Goal: Information Seeking & Learning: Learn about a topic

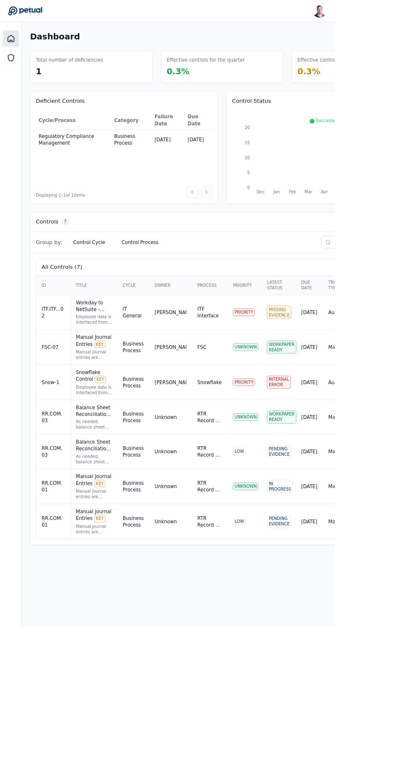
type input "*"
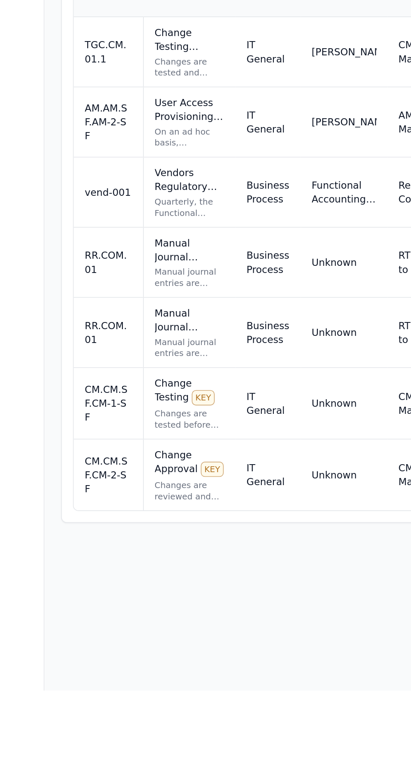
type input "**"
click at [115, 495] on div "Manual Journal Entries KEY" at bounding box center [114, 503] width 42 height 17
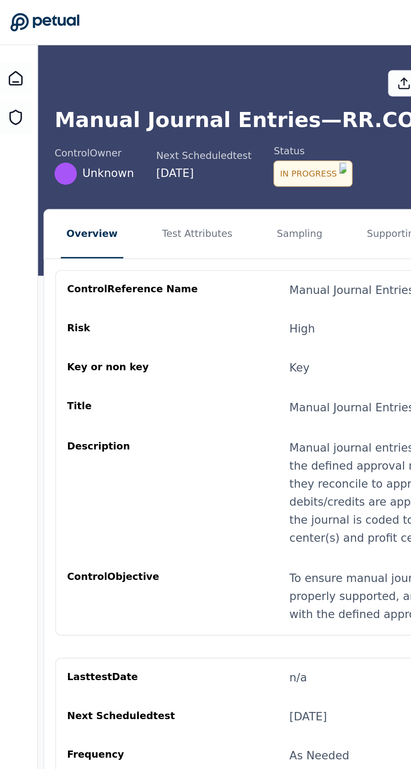
click at [102, 139] on button "Test Attributes" at bounding box center [123, 141] width 49 height 29
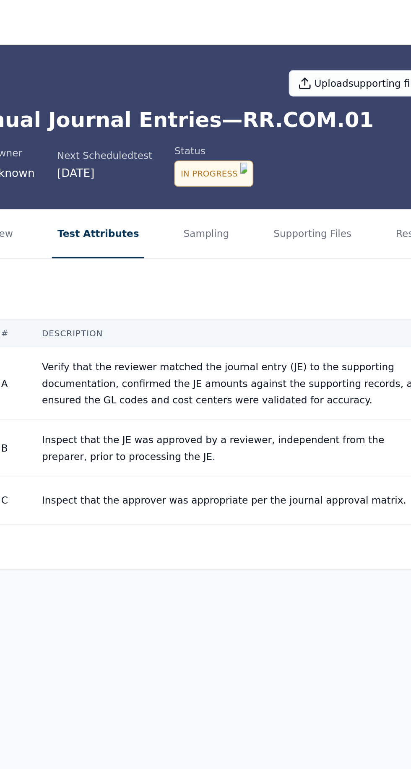
click at [180, 138] on button "Sampling" at bounding box center [188, 141] width 34 height 29
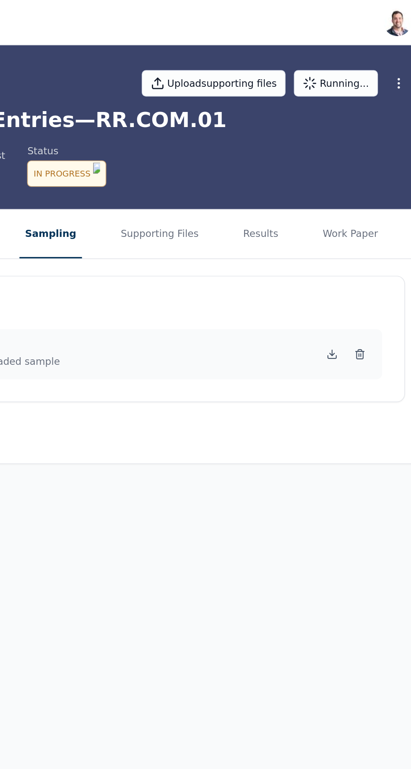
click at [226, 134] on button "Supporting Files" at bounding box center [249, 141] width 54 height 29
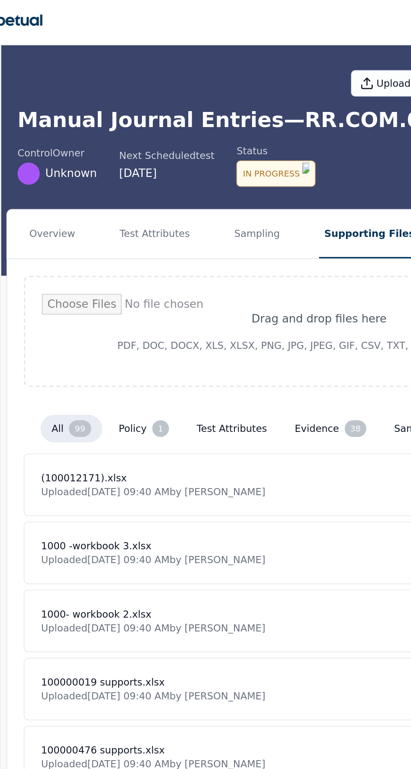
click at [168, 135] on button "Sampling" at bounding box center [181, 141] width 34 height 29
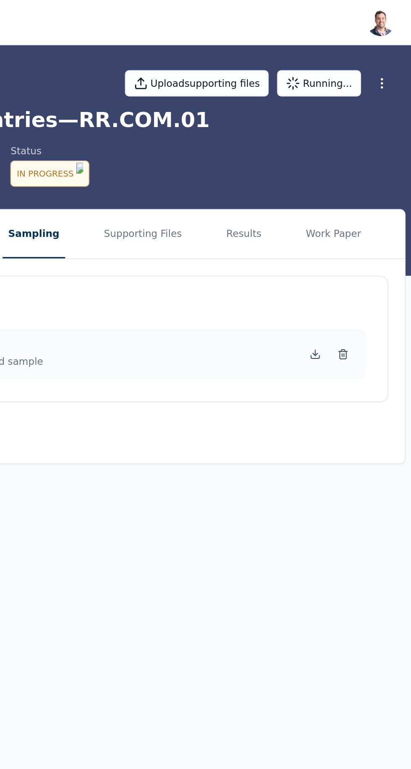
click at [353, 211] on icon at bounding box center [353, 212] width 0 height 3
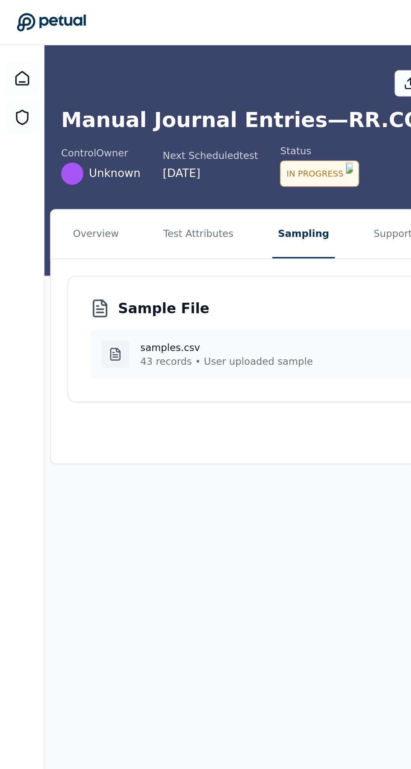
click at [13, 38] on div at bounding box center [13, 47] width 20 height 20
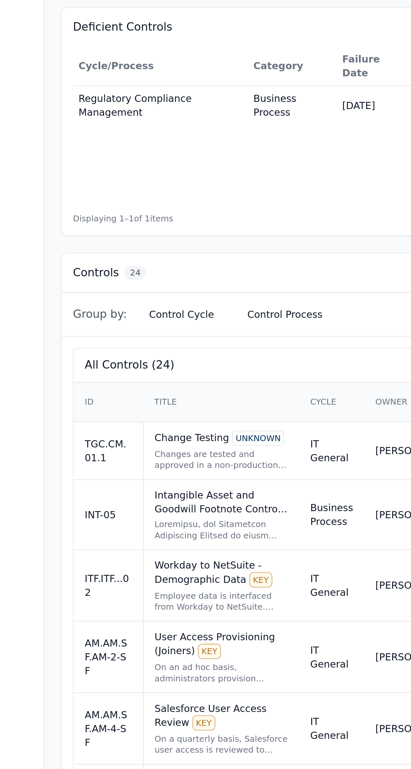
click at [145, 488] on div "User Access Provisioning (Joiners) KEY" at bounding box center [133, 497] width 80 height 18
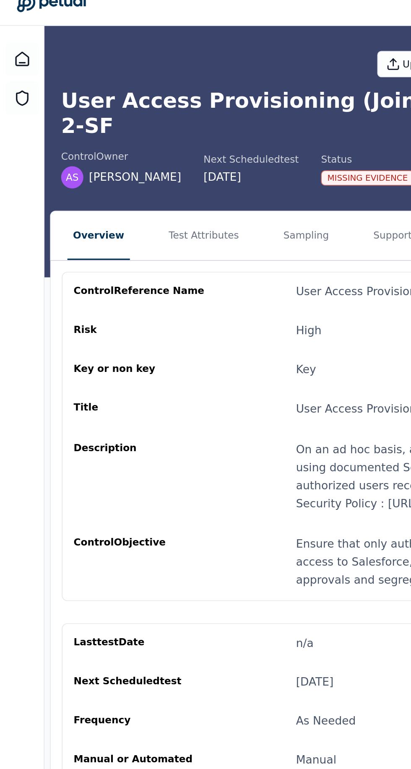
click at [175, 143] on button "Sampling" at bounding box center [185, 153] width 34 height 29
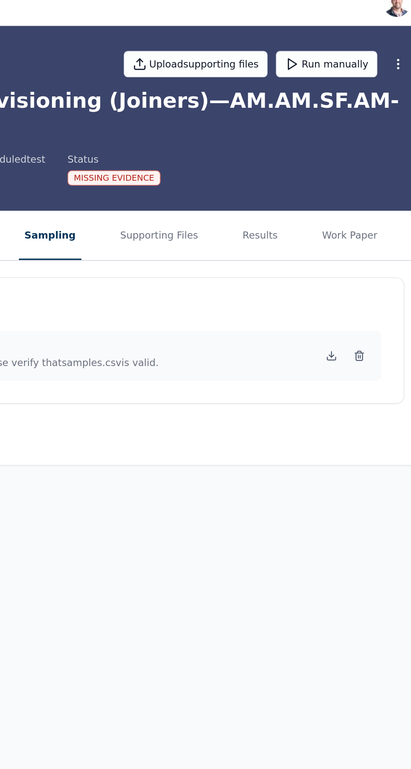
click at [350, 223] on icon at bounding box center [353, 226] width 7 height 7
click at [353, 224] on icon at bounding box center [353, 225] width 0 height 3
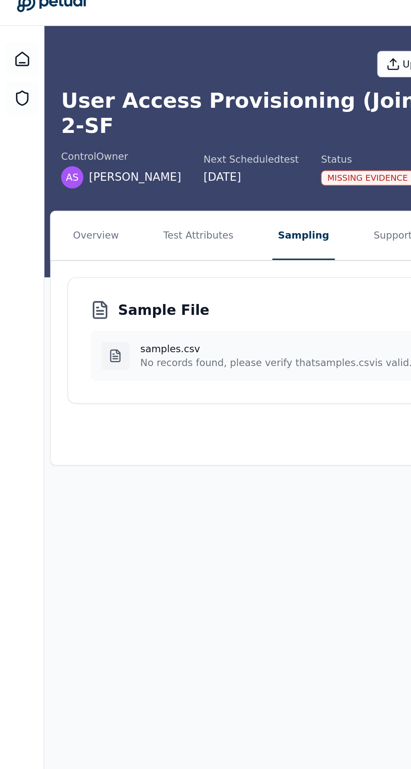
click at [106, 139] on button "Test Attributes" at bounding box center [119, 153] width 49 height 29
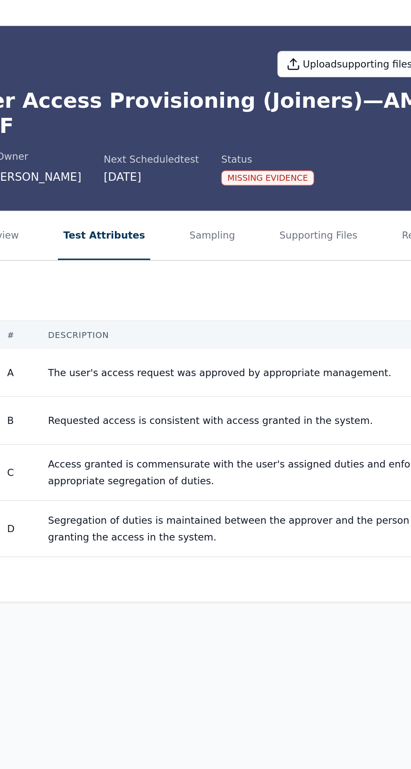
click at [171, 139] on button "Sampling" at bounding box center [188, 153] width 34 height 29
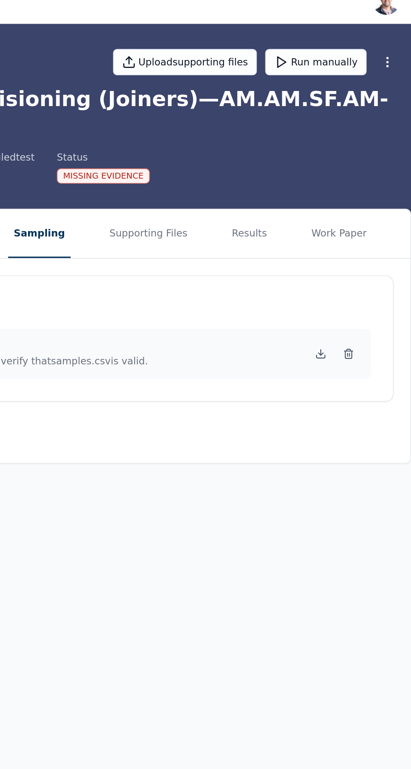
click at [353, 224] on icon at bounding box center [353, 225] width 0 height 3
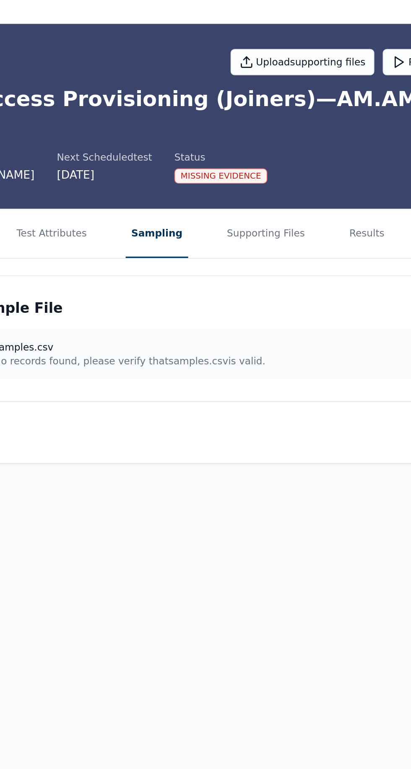
click at [236, 139] on button "Supporting Files" at bounding box center [249, 153] width 54 height 29
